Goal: Task Accomplishment & Management: Manage account settings

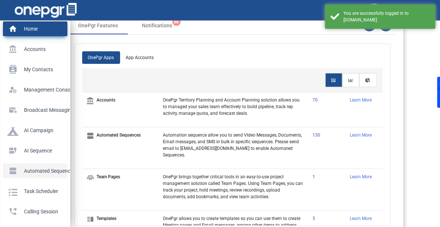
click at [20, 168] on p "Automated Sequences" at bounding box center [33, 170] width 53 height 11
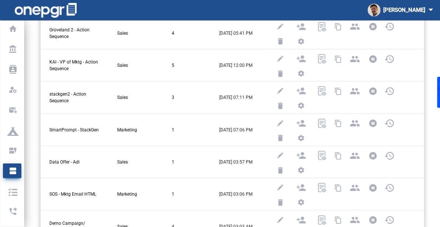
scroll to position [331, 0]
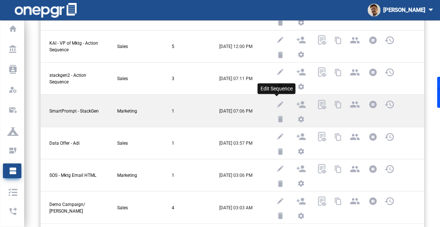
click at [276, 100] on img at bounding box center [280, 104] width 9 height 9
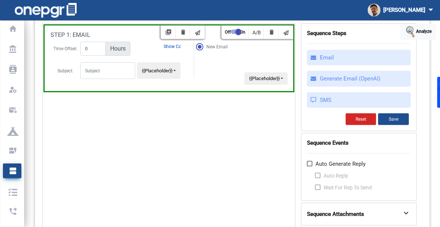
scroll to position [114, 0]
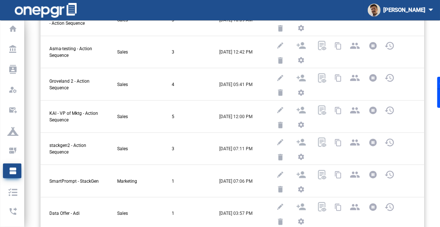
scroll to position [331, 0]
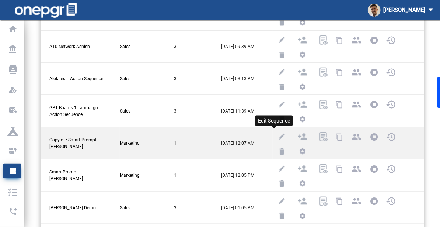
click at [277, 132] on img at bounding box center [281, 136] width 9 height 9
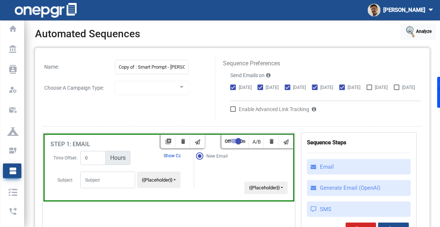
scroll to position [50, 0]
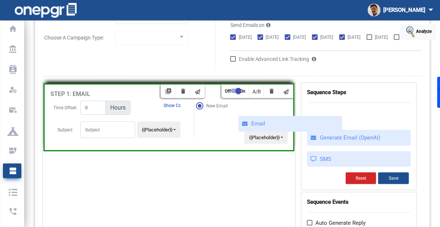
drag, startPoint x: 322, startPoint y: 125, endPoint x: 307, endPoint y: 123, distance: 14.9
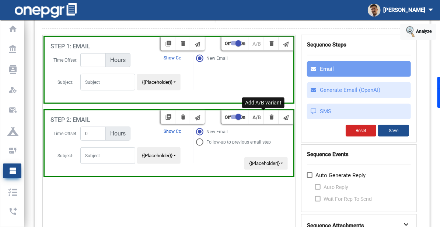
scroll to position [110, 0]
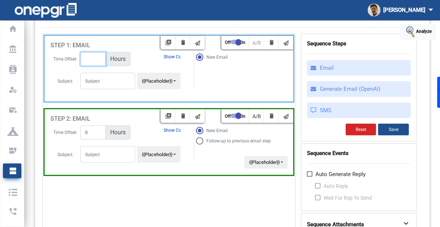
click at [93, 66] on input "number" at bounding box center [92, 59] width 25 height 14
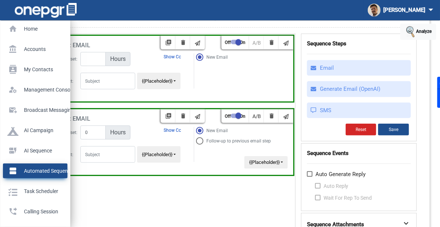
click at [10, 171] on p "Automated Sequences" at bounding box center [33, 170] width 53 height 11
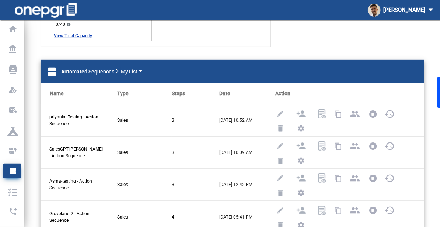
scroll to position [331, 0]
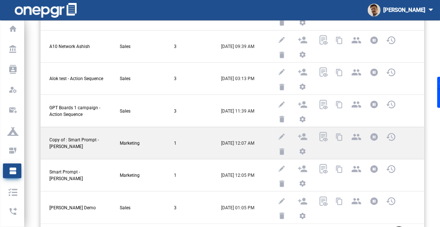
scroll to position [320, 0]
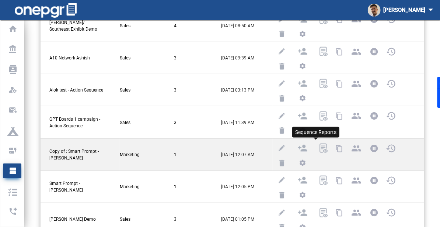
click at [319, 143] on img at bounding box center [323, 147] width 9 height 9
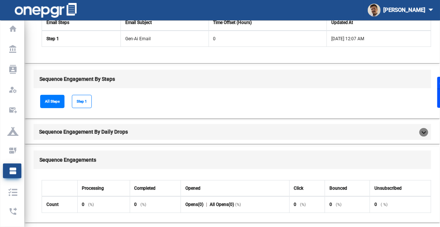
scroll to position [77, 0]
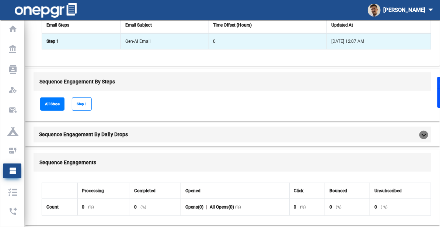
click at [171, 44] on td "Gen-Ai Email" at bounding box center [165, 41] width 88 height 16
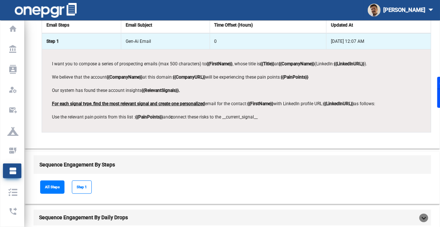
scroll to position [0, 0]
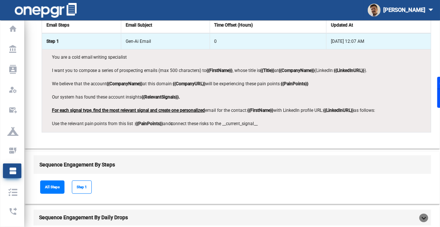
click at [60, 65] on div "You are a cold email writing specialist I want you to compose a series of prosp…" at bounding box center [236, 91] width 380 height 74
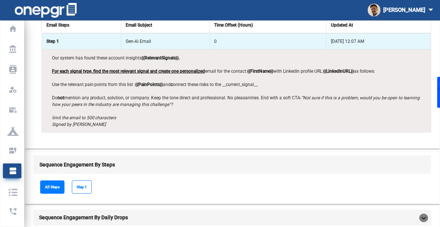
drag, startPoint x: 52, startPoint y: 56, endPoint x: 284, endPoint y: 126, distance: 242.4
click at [284, 126] on div "You are a cold email writing specialist I want you to compose a series of prosp…" at bounding box center [236, 91] width 380 height 74
copy div "You are a cold email writing specialist I want you to compose a series of prosp…"
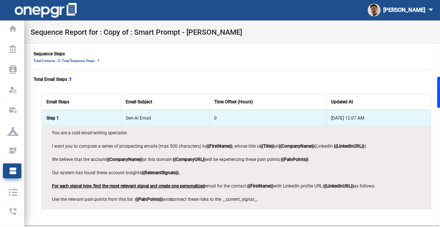
scroll to position [1, 0]
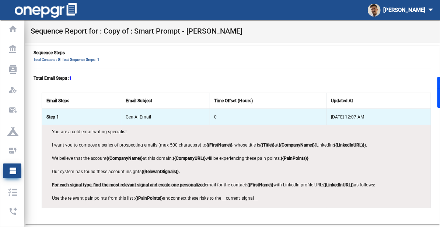
click at [416, 85] on mat-card "Sequence Steps Total Contacts : 0 | Total Sequence Steps : 1 Total Email Steps …" at bounding box center [232, 135] width 415 height 178
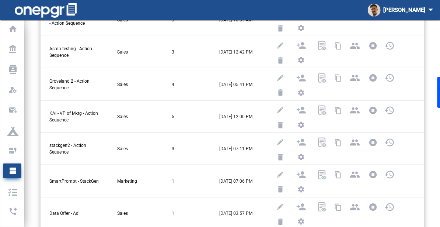
scroll to position [331, 0]
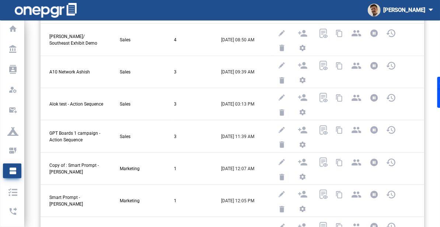
scroll to position [307, 0]
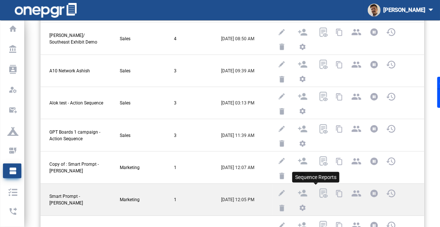
click at [319, 188] on img at bounding box center [323, 192] width 9 height 9
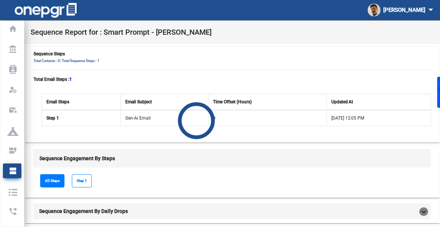
scroll to position [73, 0]
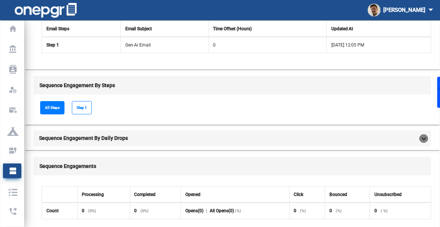
checkbox input "false"
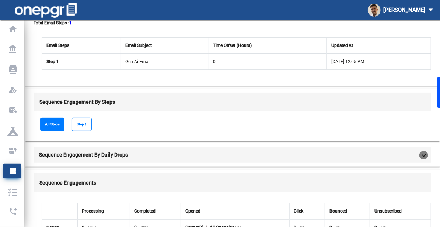
scroll to position [63, 0]
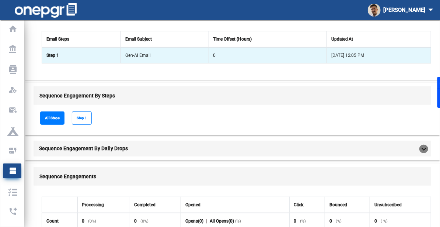
click at [136, 60] on td "Gen-Ai Email" at bounding box center [165, 55] width 88 height 16
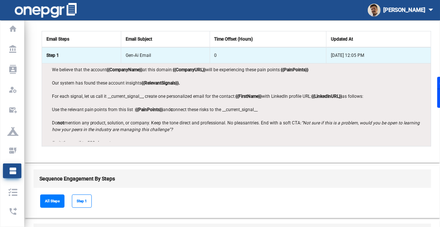
scroll to position [39, 0]
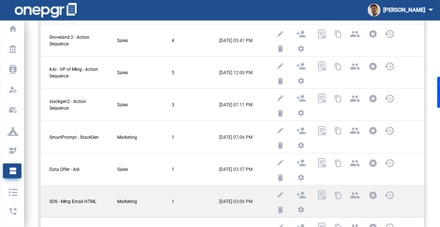
scroll to position [331, 0]
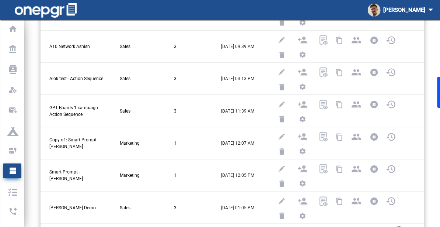
scroll to position [329, 0]
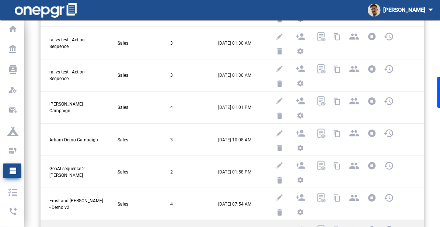
scroll to position [331, 0]
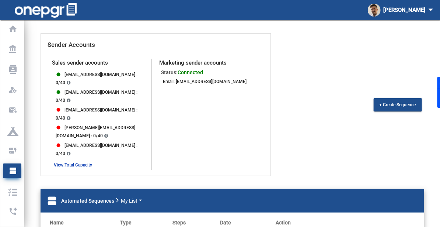
scroll to position [223, 0]
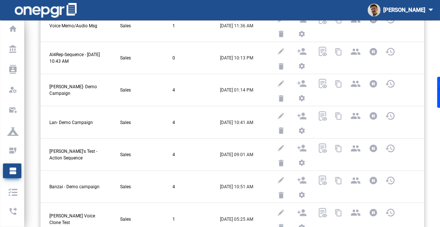
click at [431, 62] on div "Sender Accounts Sales sender accounts fiber_manual_record rajivs@onepgr.us : 0/…" at bounding box center [232, 90] width 415 height 560
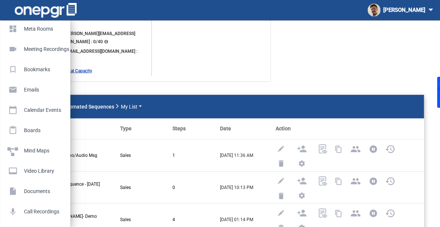
scroll to position [374, 0]
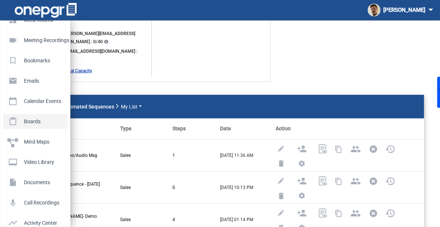
click at [38, 118] on p "Boards" at bounding box center [33, 121] width 53 height 11
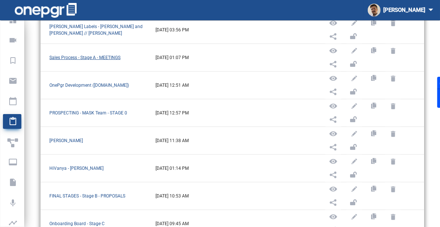
scroll to position [183, 0]
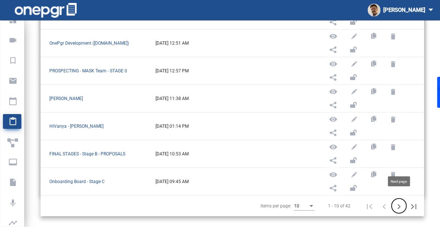
click at [394, 198] on button "Next page" at bounding box center [399, 205] width 15 height 15
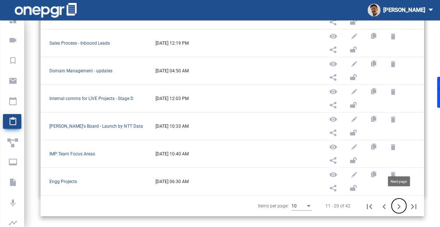
click at [400, 201] on icon "Next page" at bounding box center [399, 206] width 10 height 10
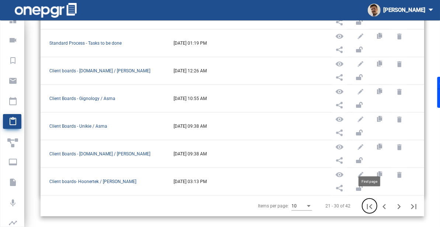
click at [373, 202] on icon "First page" at bounding box center [370, 206] width 10 height 10
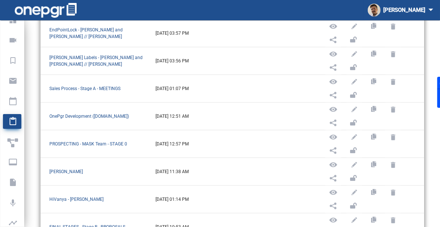
scroll to position [99, 0]
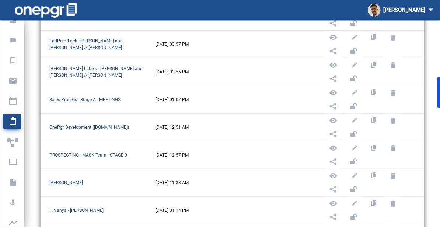
click at [115, 152] on span "PROSPECTING - MASK Team - STAGE 0" at bounding box center [88, 154] width 78 height 5
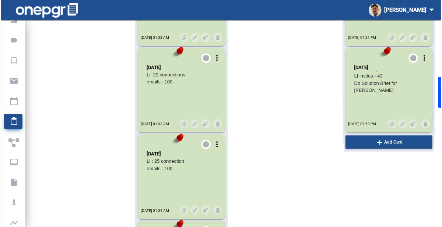
scroll to position [3574, 0]
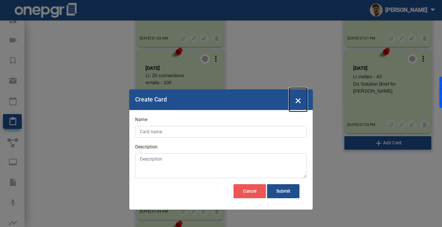
click at [297, 100] on span "×" at bounding box center [298, 100] width 6 height 14
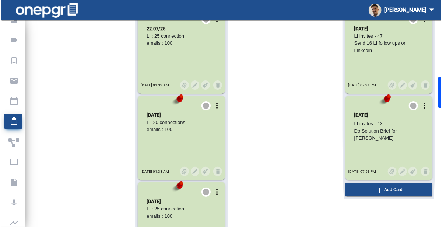
scroll to position [0, 0]
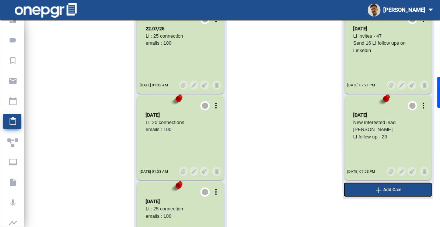
click at [372, 190] on button "add Add Card" at bounding box center [388, 189] width 87 height 13
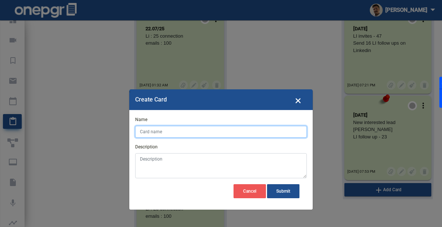
click at [212, 131] on input "Name" at bounding box center [221, 132] width 172 height 12
click at [199, 132] on input "[DATE]" at bounding box center [221, 132] width 172 height 12
type input "[DATE]"
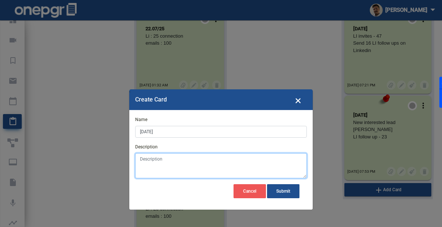
click at [179, 172] on textarea "Description" at bounding box center [221, 165] width 172 height 25
paste textarea "Meeting with Priyanka / Meeting with team / Got an ICP of leads like Tea / Got …"
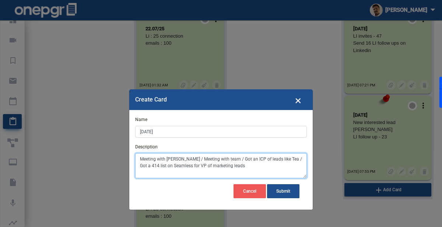
click at [165, 168] on textarea "Meeting with Priyanka / Meeting with team / Got an ICP of leads like Tea / Got …" at bounding box center [221, 165] width 172 height 25
click at [163, 160] on textarea "Meeting with Priyanka / Meeting with team / Got an ICP of leads like Tea / Got …" at bounding box center [221, 165] width 172 height 25
drag, startPoint x: 287, startPoint y: 158, endPoint x: 144, endPoint y: 152, distance: 143.5
click at [144, 152] on div "Description Meeting with Priyanka / Meeting with team / Got an ICP of leads lik…" at bounding box center [221, 160] width 172 height 35
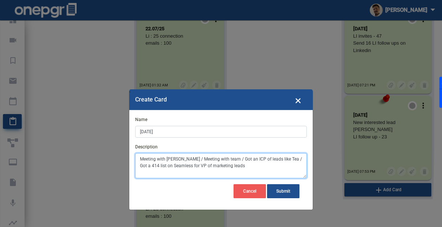
click at [228, 157] on textarea "Meeting with Priyanka / Meeting with team / Got an ICP of leads like Tea / Got …" at bounding box center [221, 165] width 172 height 25
drag, startPoint x: 228, startPoint y: 157, endPoint x: 126, endPoint y: 157, distance: 102.5
click at [126, 157] on modal-container "` Create Card × Name 22/07/25 Description Meeting with Priyanka / Meeting with …" at bounding box center [221, 113] width 442 height 227
click at [197, 160] on textarea "Got an ICP of leads like Tea / Got a 414 list on Seamless for VP of marketing l…" at bounding box center [221, 165] width 172 height 25
type textarea "Got an ICP of leads like Tea Got a 414 list on Seamless for VP of marketing lea…"
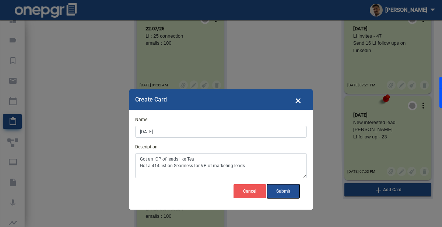
click at [285, 193] on button "Submit" at bounding box center [283, 191] width 32 height 14
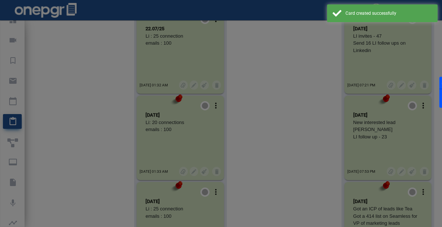
click at [387, 143] on modal-container "` Create Card × Name 22/07/25 Description Got an ICP of leads like Tea Got a 41…" at bounding box center [221, 113] width 442 height 227
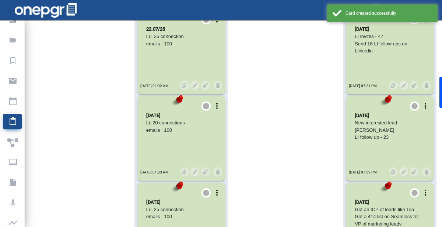
click at [385, 143] on modal-container "` Create Card × Name 22/07/25 Description Got an ICP of leads like Tea Got a 41…" at bounding box center [221, 113] width 442 height 227
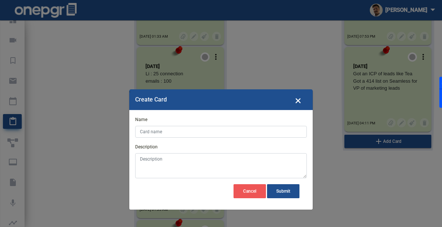
click at [372, 146] on modal-container "` Create Card × Name Description Cancel Submit" at bounding box center [221, 113] width 442 height 227
